Goal: Information Seeking & Learning: Understand process/instructions

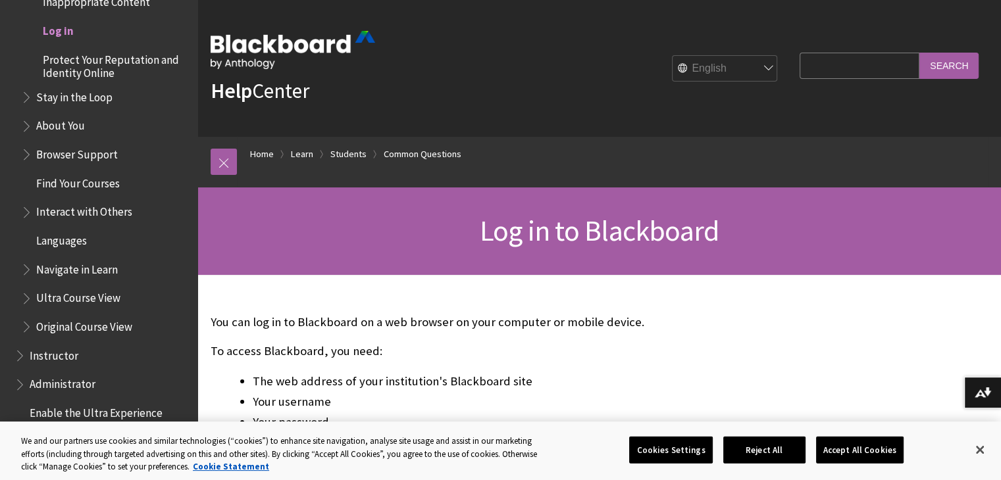
click at [68, 31] on span "Log in" at bounding box center [58, 29] width 31 height 18
click at [446, 207] on div "Log in to Blackboard" at bounding box center [598, 232] width 803 height 88
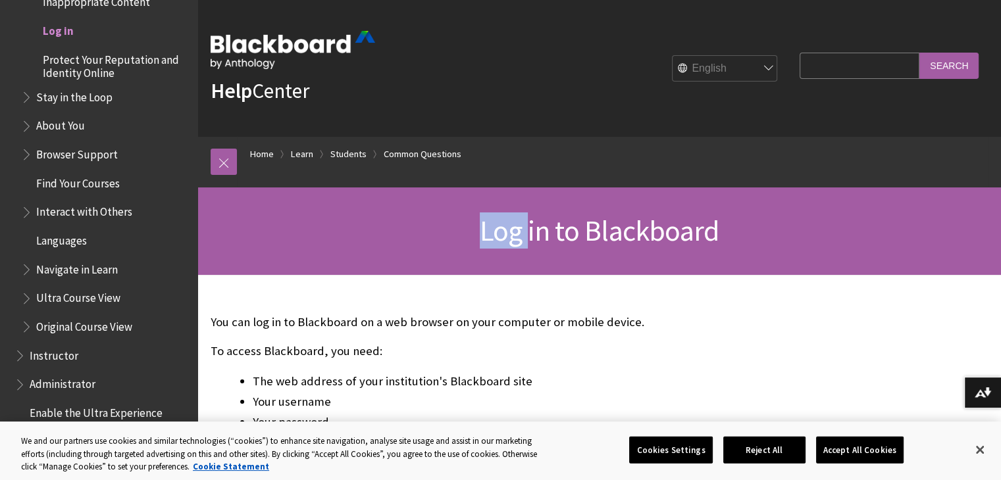
click at [446, 207] on div "Log in to Blackboard" at bounding box center [598, 232] width 803 height 88
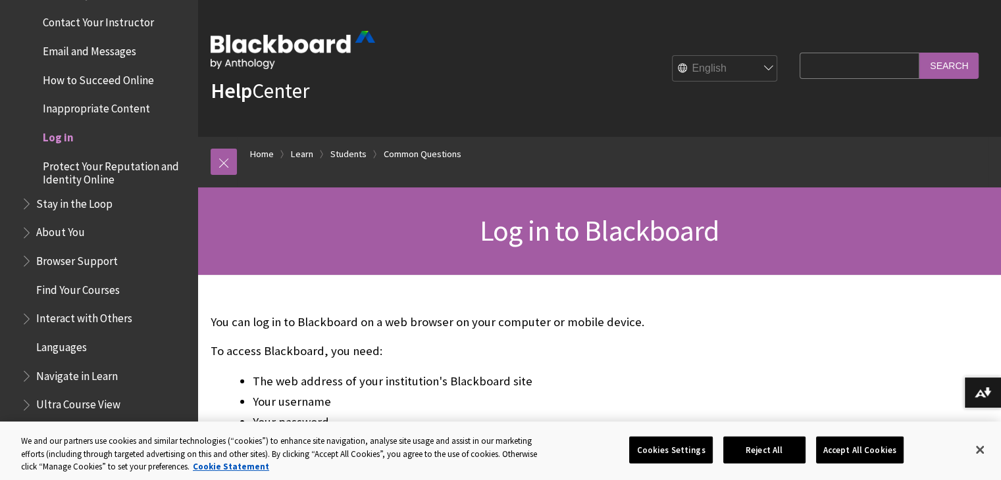
scroll to position [1332, 0]
click at [63, 142] on span "Log in" at bounding box center [58, 137] width 31 height 18
drag, startPoint x: 63, startPoint y: 142, endPoint x: 46, endPoint y: 139, distance: 17.3
click at [46, 139] on span "Log in" at bounding box center [58, 137] width 31 height 18
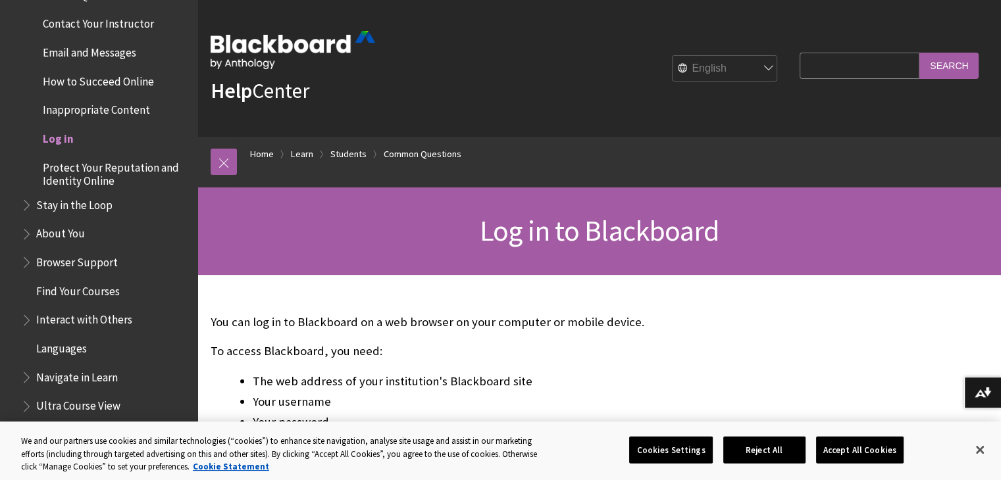
click at [46, 139] on span "Log in" at bounding box center [58, 137] width 31 height 18
click at [348, 156] on link "Students" at bounding box center [348, 154] width 36 height 16
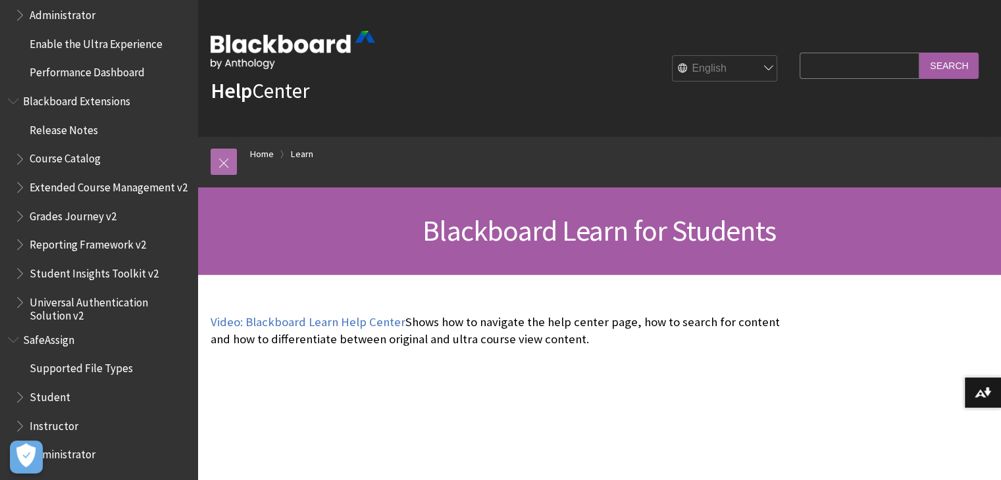
click at [222, 160] on link at bounding box center [224, 162] width 26 height 26
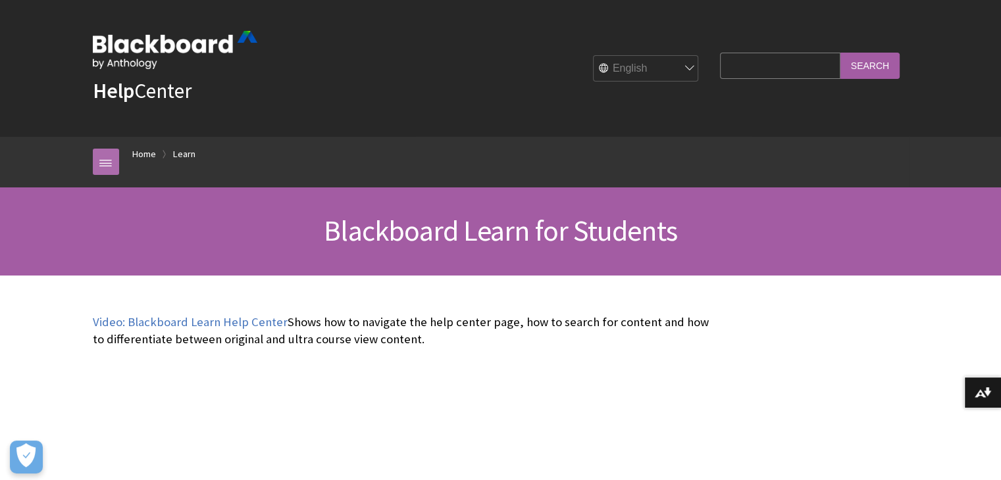
click at [110, 158] on link at bounding box center [106, 162] width 26 height 26
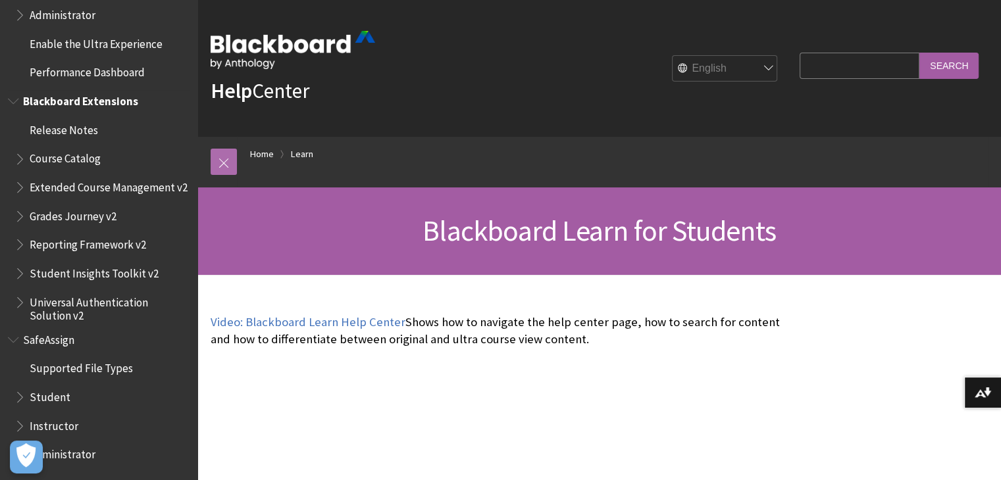
click at [110, 158] on span "Course Catalog" at bounding box center [101, 159] width 175 height 22
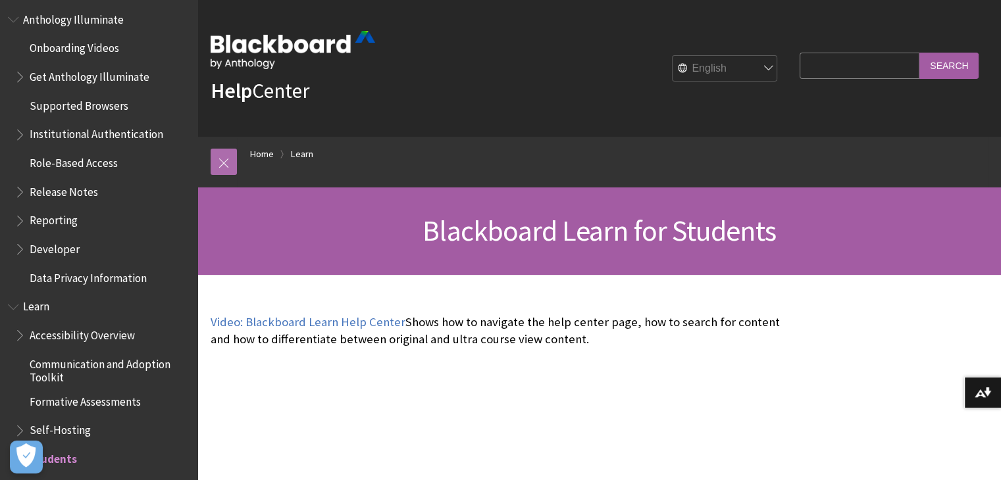
scroll to position [703, 0]
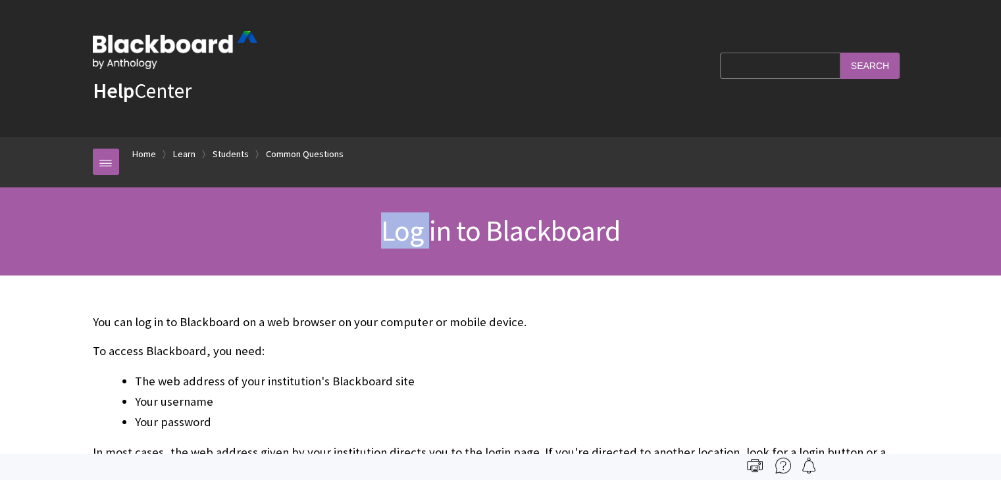
click at [378, 240] on h1 "Log in to Blackboard" at bounding box center [501, 231] width 842 height 35
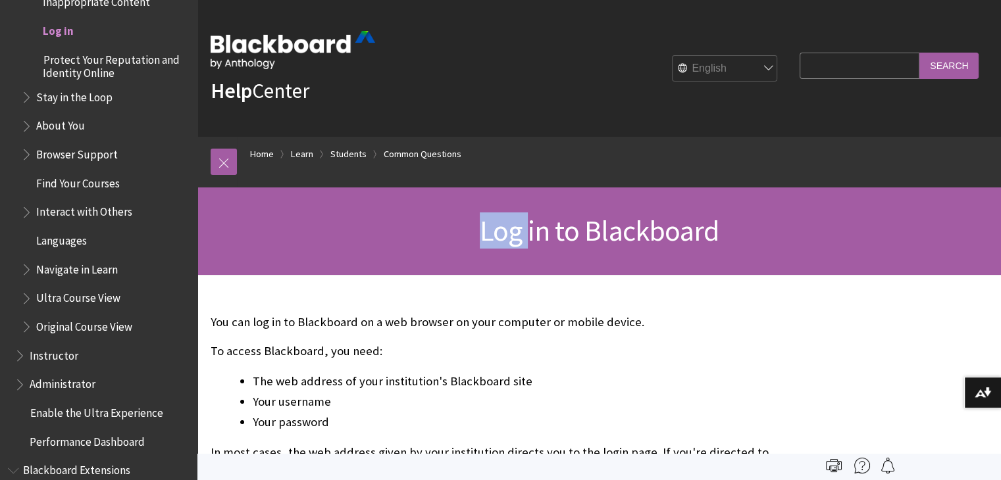
click at [378, 240] on h1 "Log in to Blackboard" at bounding box center [599, 231] width 777 height 35
click at [53, 31] on span "Log in" at bounding box center [58, 29] width 31 height 18
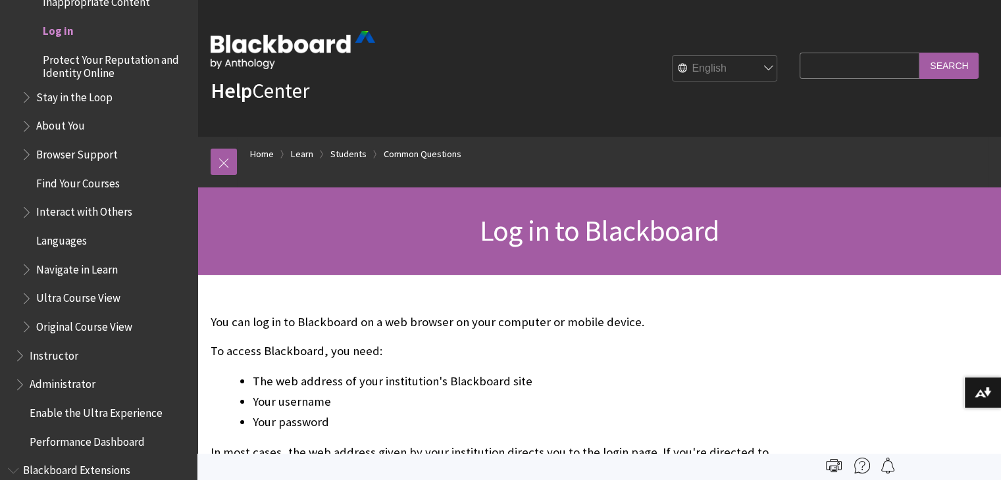
click at [53, 31] on span "Log in" at bounding box center [58, 29] width 31 height 18
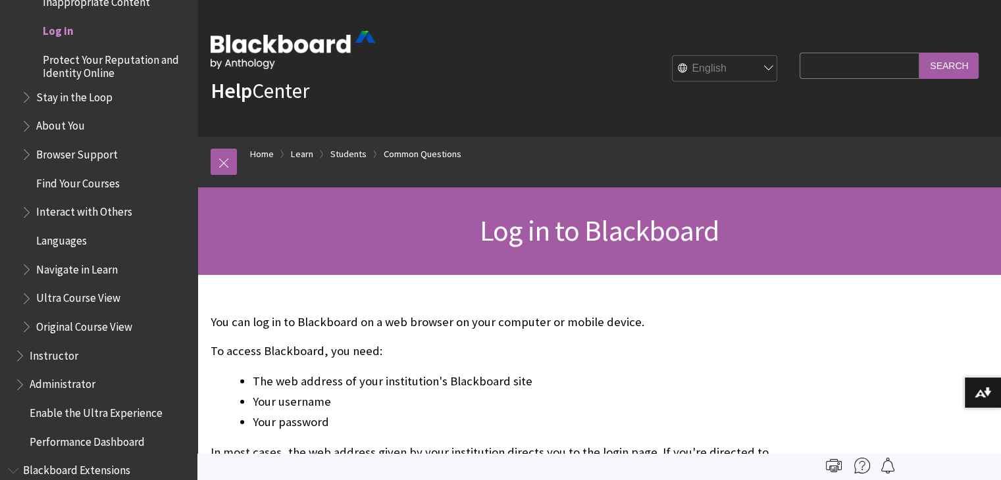
click at [53, 31] on span "Log in" at bounding box center [58, 29] width 31 height 18
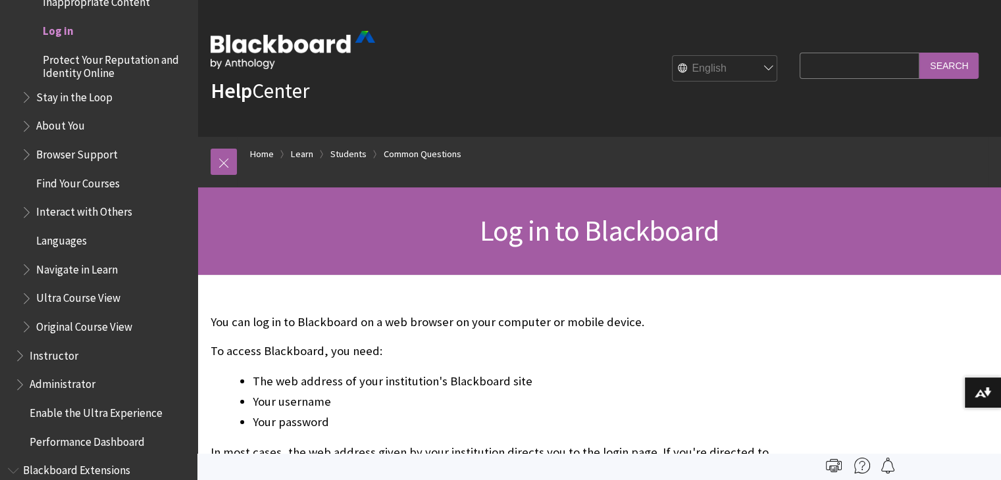
click at [53, 31] on span "Log in" at bounding box center [58, 29] width 31 height 18
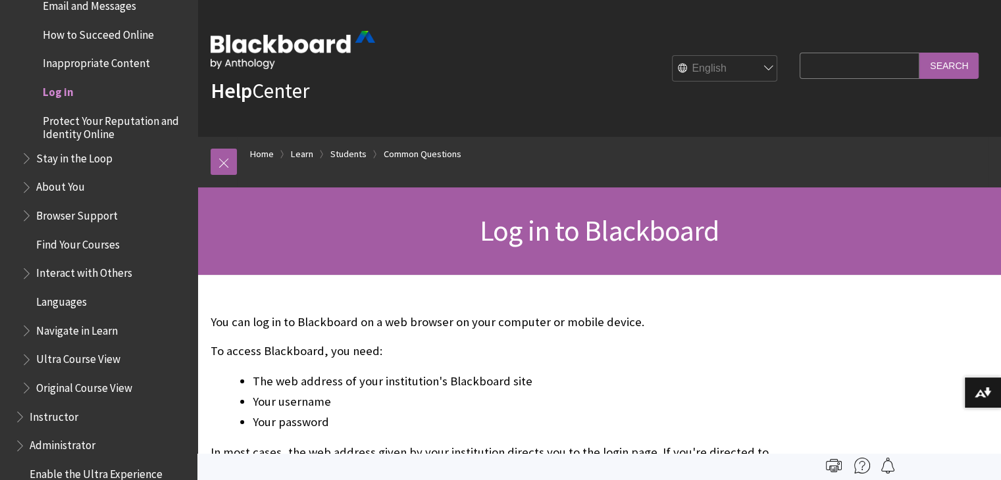
scroll to position [1379, 0]
click at [64, 96] on span "Log in" at bounding box center [58, 89] width 31 height 18
click at [93, 131] on span "Protect Your Reputation and Identity Online" at bounding box center [115, 124] width 145 height 31
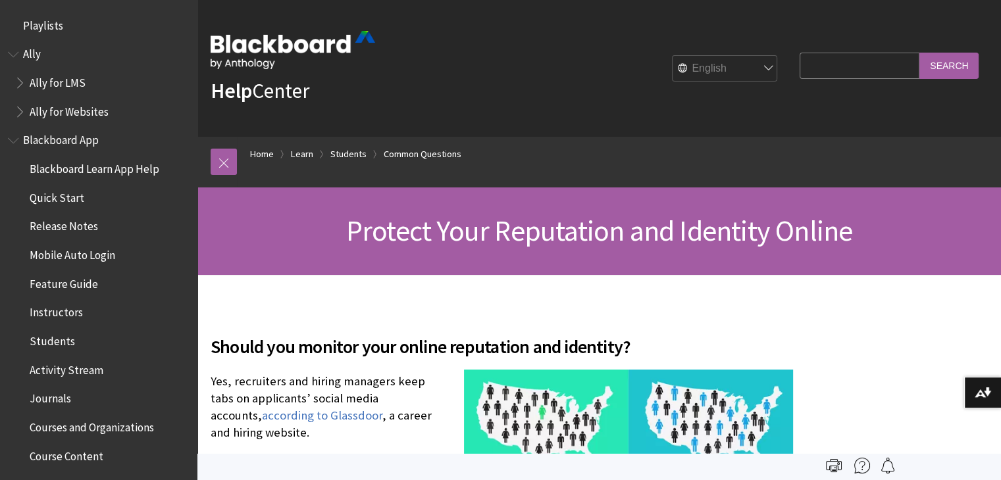
scroll to position [1469, 0]
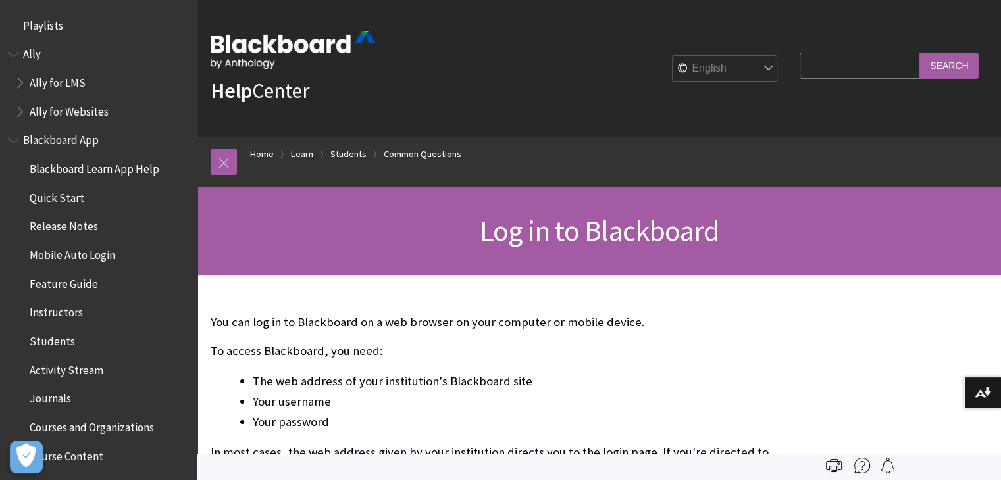
scroll to position [1440, 0]
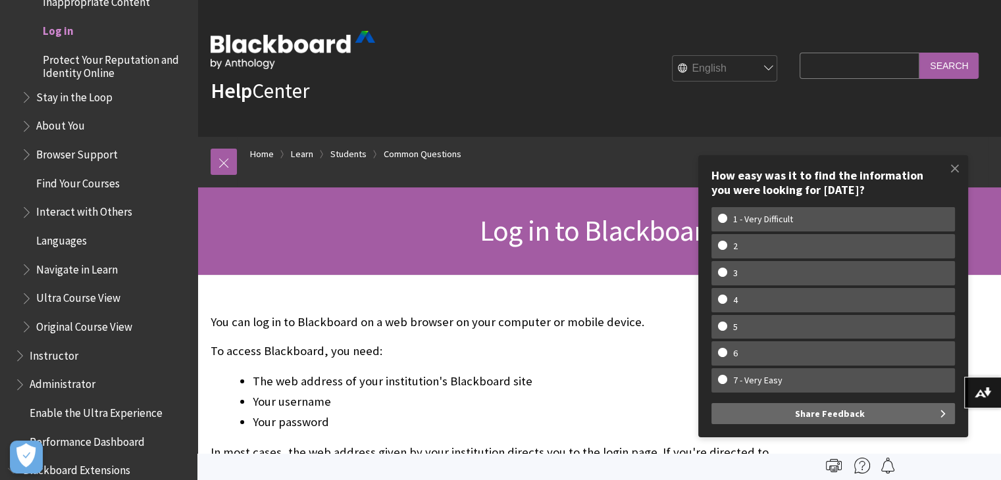
click at [653, 138] on ol "Home Learn Students Common Questions" at bounding box center [612, 156] width 751 height 39
click at [958, 170] on span at bounding box center [955, 169] width 28 height 28
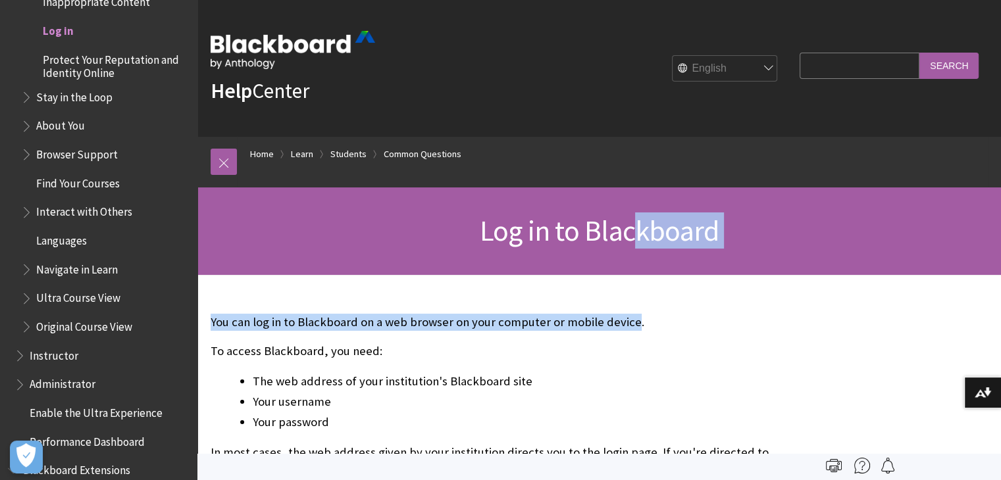
drag, startPoint x: 629, startPoint y: 278, endPoint x: 640, endPoint y: 260, distance: 21.6
click at [640, 260] on div "Log in to Blackboard" at bounding box center [598, 232] width 803 height 88
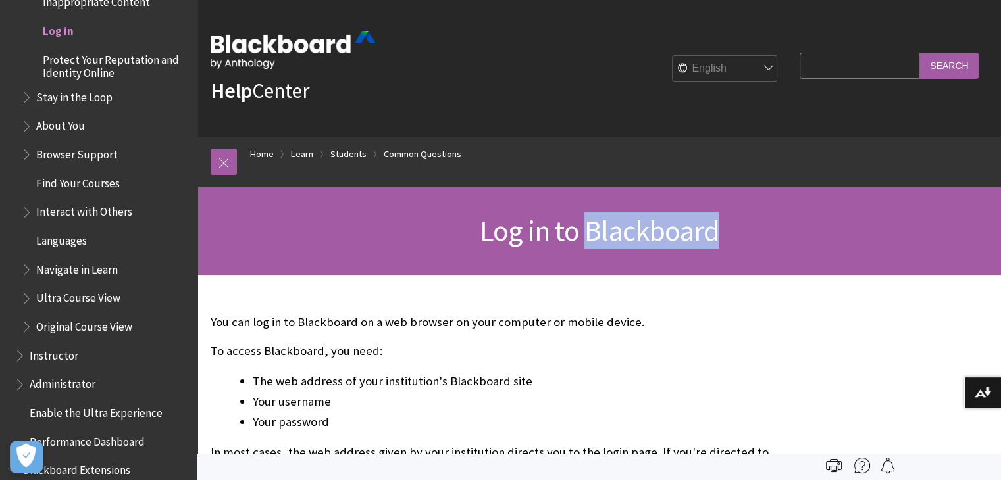
click at [640, 260] on div "Log in to Blackboard" at bounding box center [598, 232] width 803 height 88
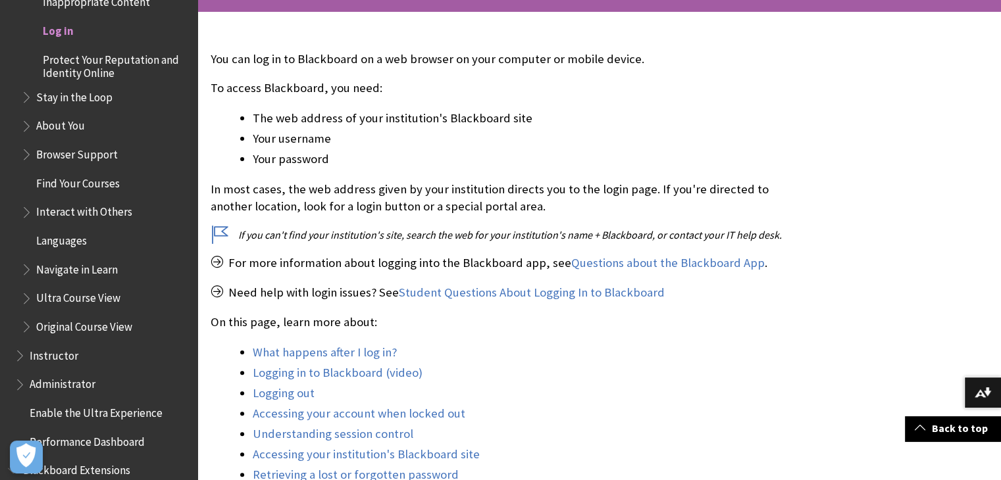
scroll to position [270, 0]
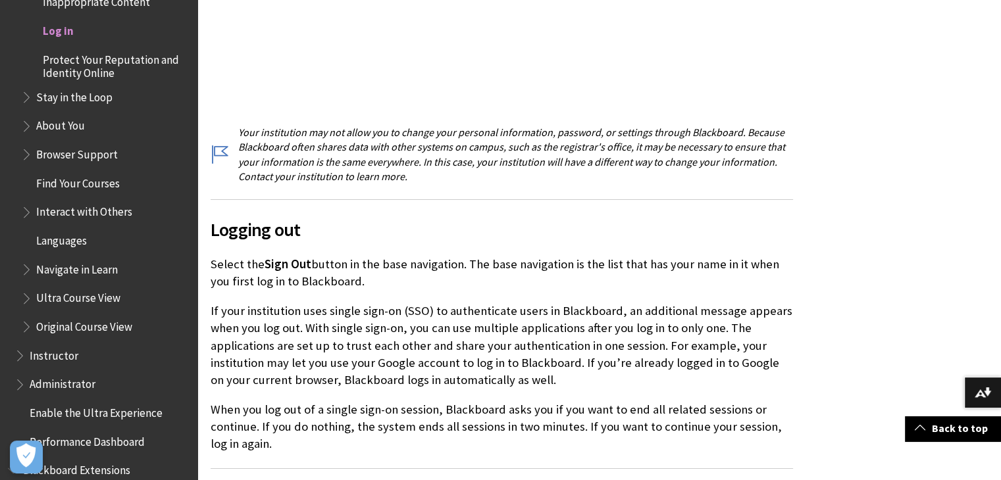
click at [599, 414] on p "When you log out of a single sign-on session, Blackboard asks you if you want t…" at bounding box center [502, 427] width 582 height 52
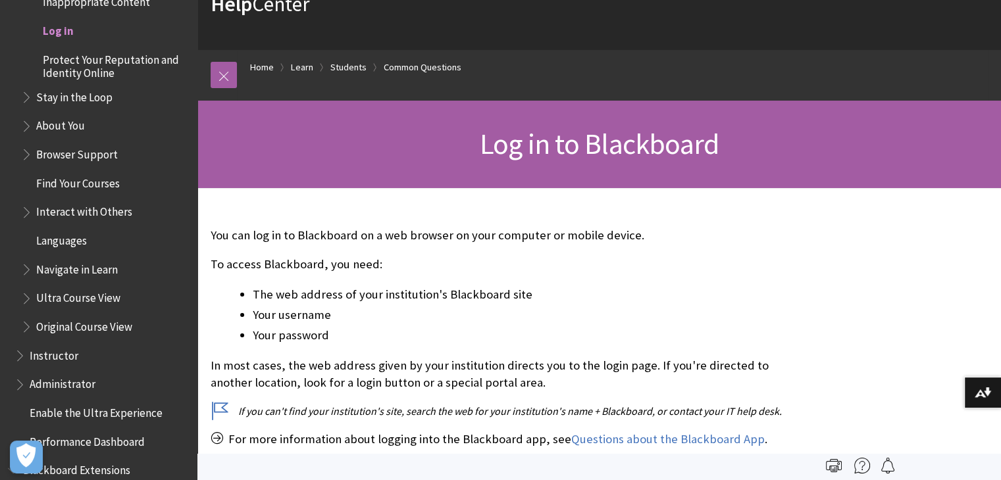
scroll to position [0, 0]
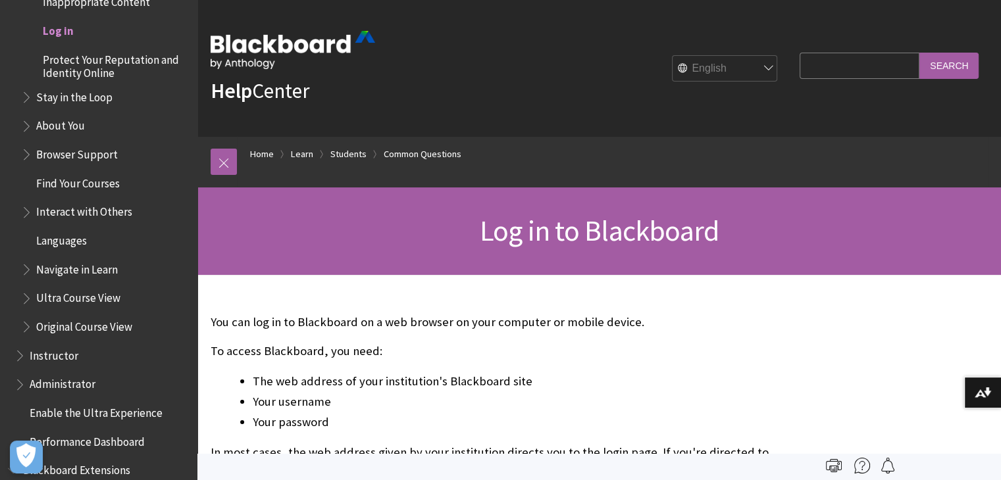
click at [819, 69] on input "Search Query" at bounding box center [859, 66] width 120 height 26
type input "login"
click at [919, 53] on input "Search" at bounding box center [948, 66] width 59 height 26
click at [816, 69] on input "login" at bounding box center [859, 66] width 120 height 26
